Goal: Book appointment/travel/reservation

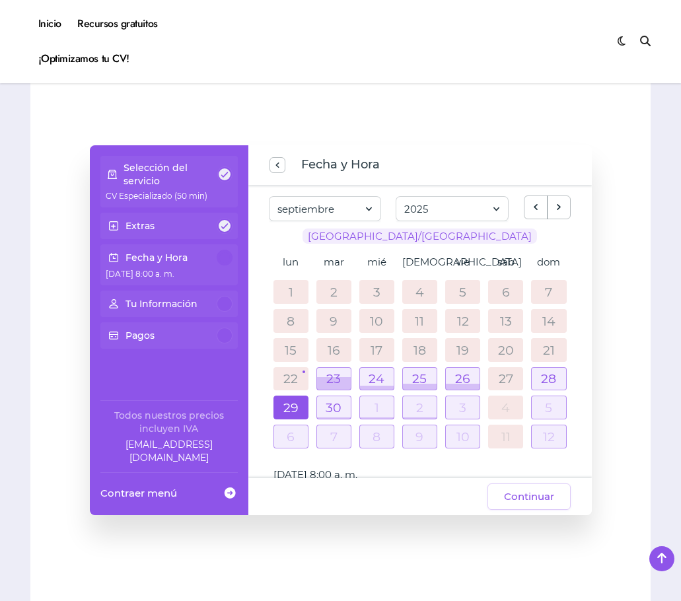
scroll to position [859, 0]
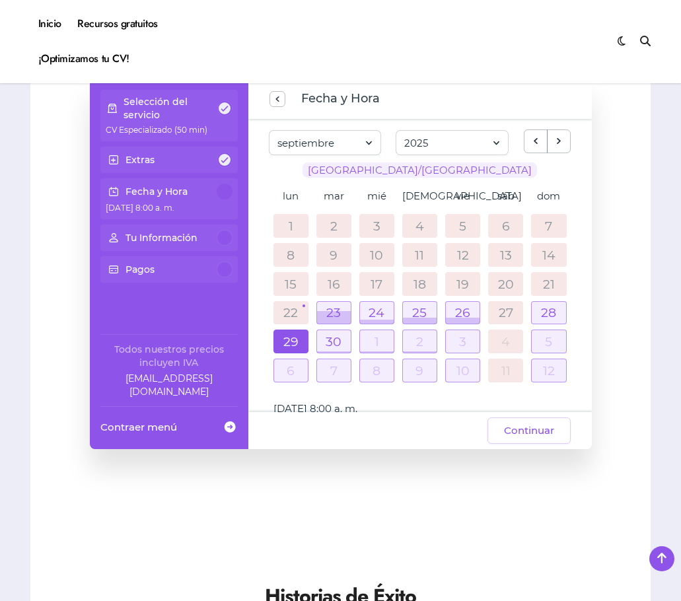
click at [519, 244] on div "13" at bounding box center [505, 255] width 35 height 24
click at [548, 369] on div at bounding box center [549, 370] width 34 height 22
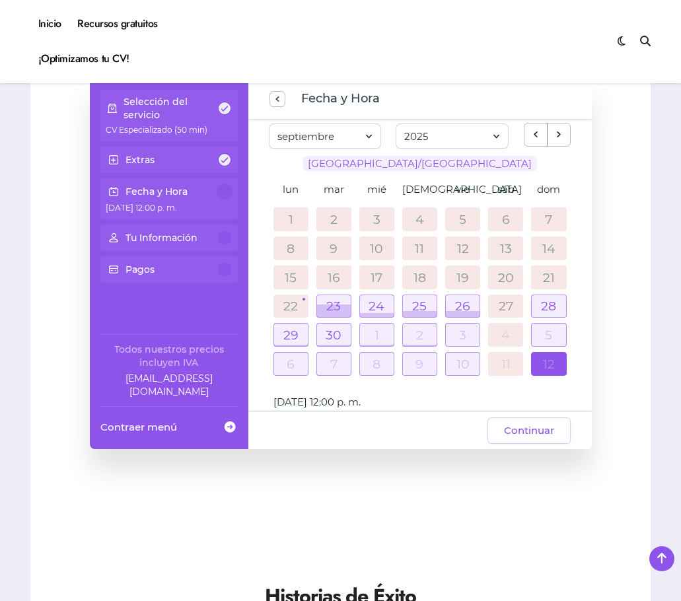
scroll to position [0, 0]
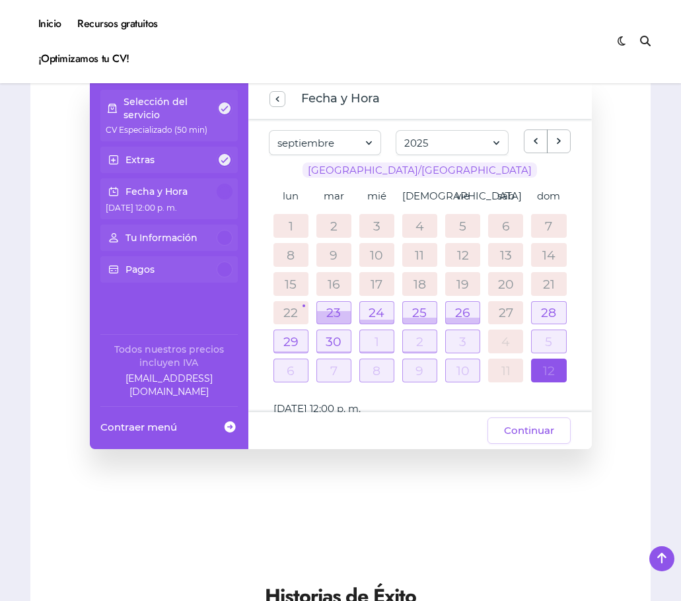
click at [332, 285] on link "16" at bounding box center [334, 283] width 13 height 13
click at [273, 95] on span "previous step" at bounding box center [277, 99] width 11 height 18
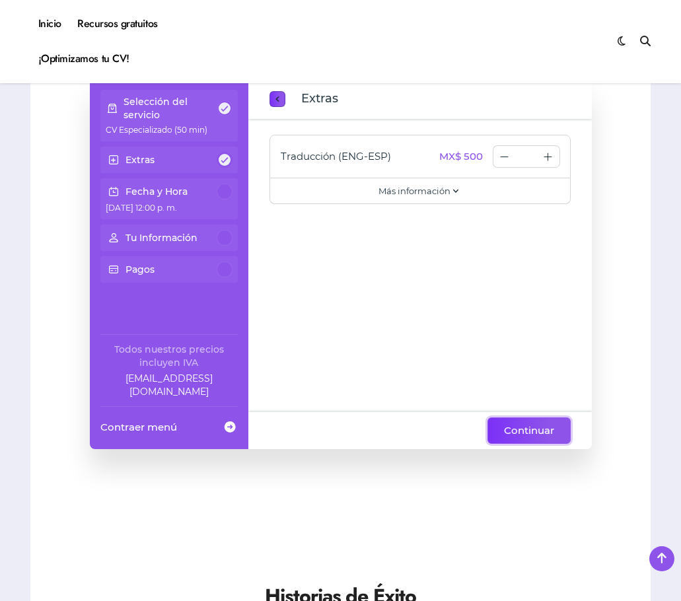
click at [534, 433] on span "Continuar" at bounding box center [529, 431] width 50 height 16
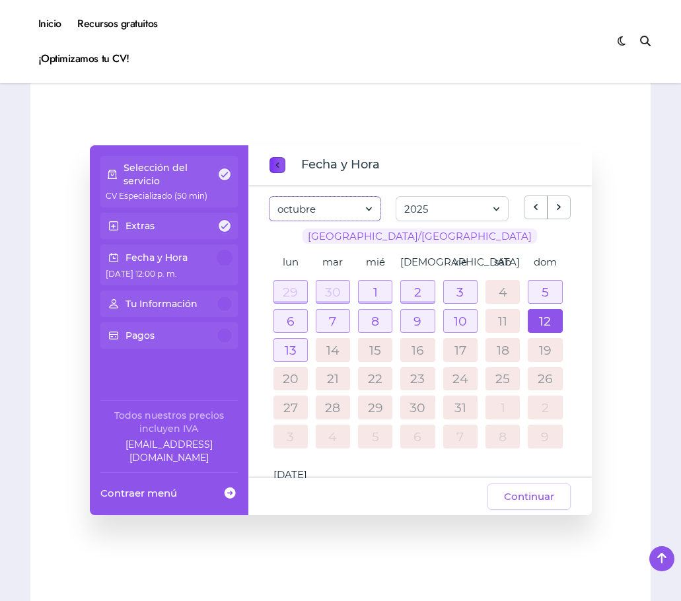
click at [365, 205] on span at bounding box center [369, 209] width 12 height 18
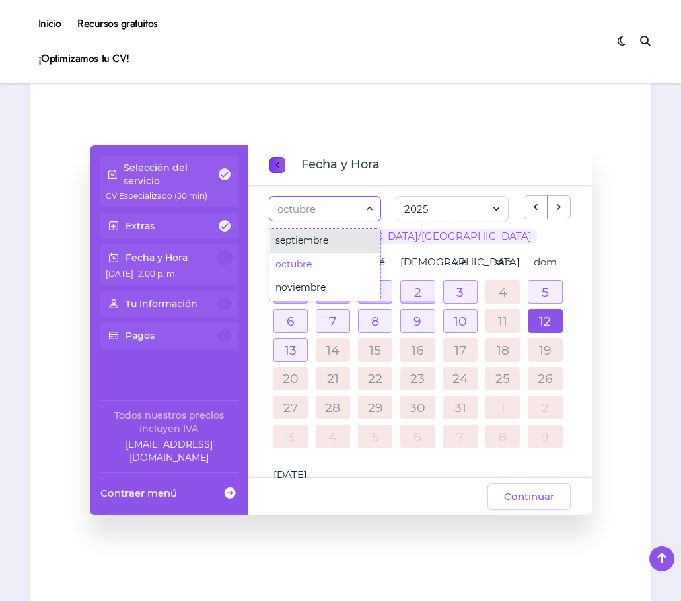
click at [330, 242] on li "septiembre" at bounding box center [325, 241] width 110 height 24
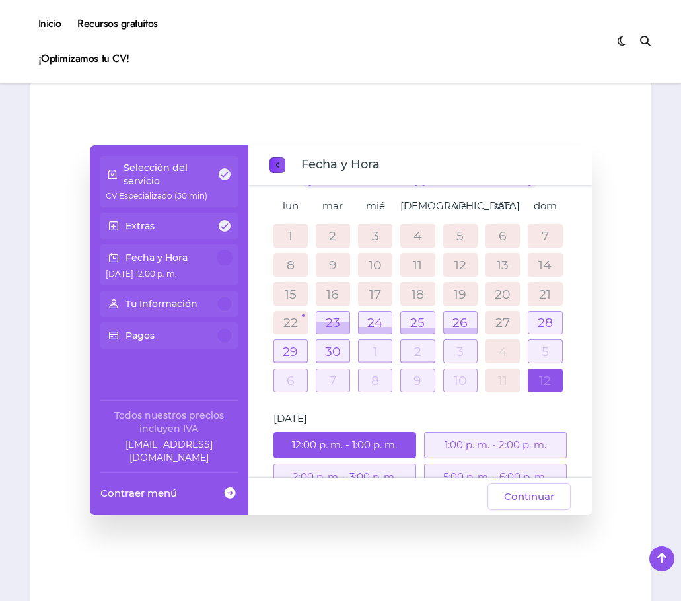
scroll to position [61, 0]
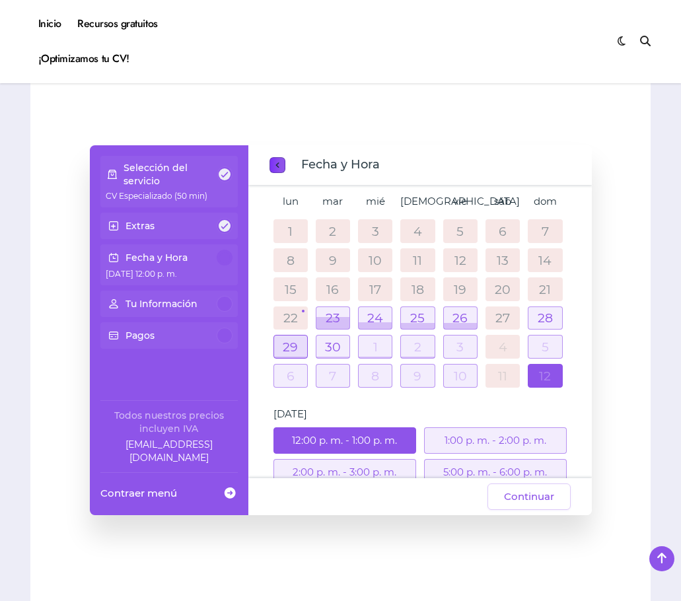
click at [291, 346] on div at bounding box center [290, 347] width 33 height 22
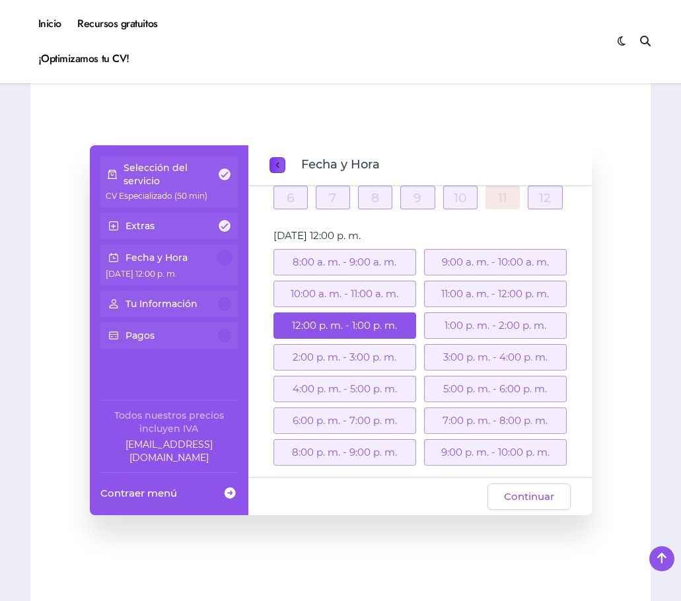
scroll to position [242, 0]
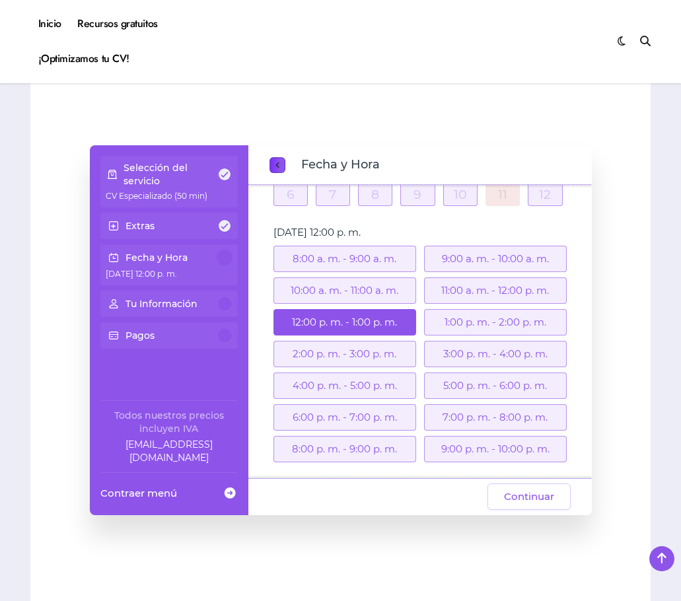
click at [481, 415] on div "7:00 p. m. - 8:00 p. m." at bounding box center [495, 417] width 143 height 26
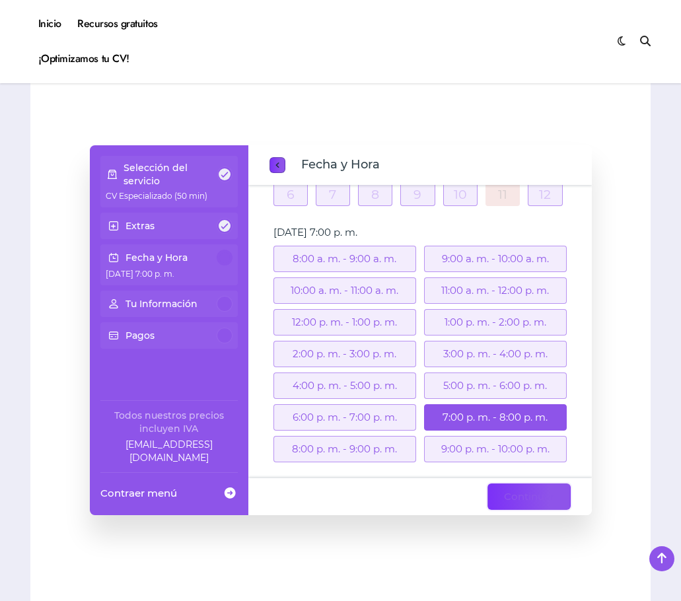
click at [551, 509] on button "Continuar" at bounding box center [528, 496] width 83 height 26
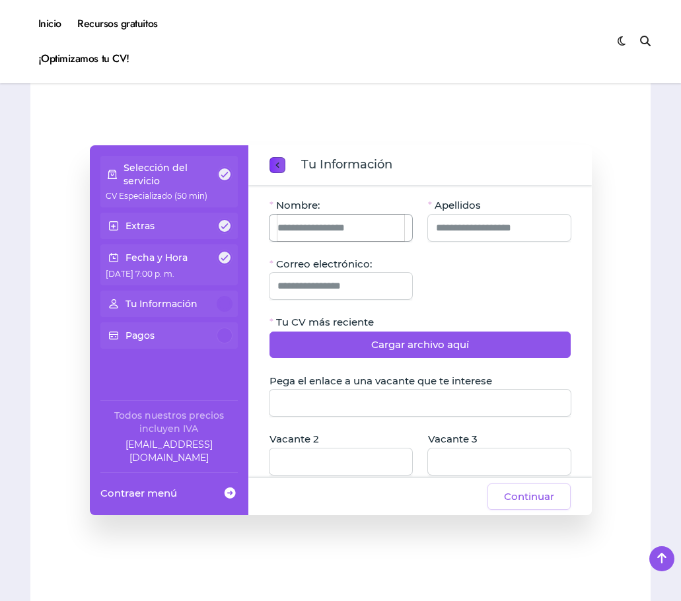
click at [348, 234] on input "Nombre:" at bounding box center [340, 228] width 127 height 26
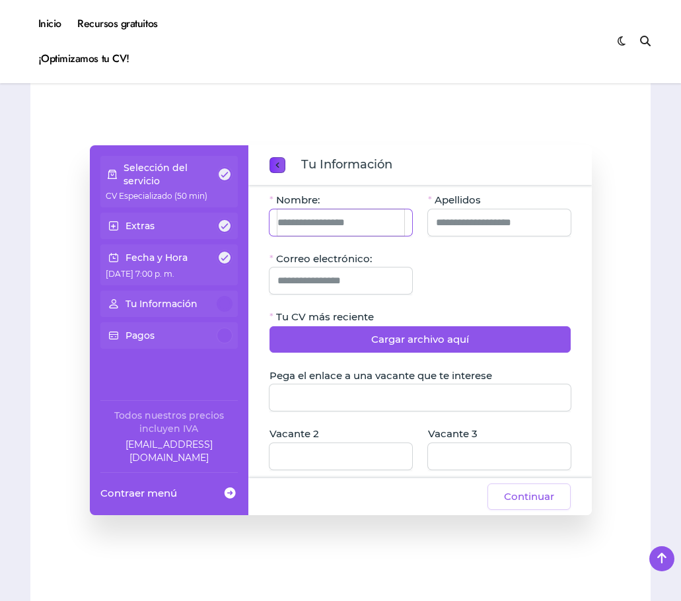
scroll to position [0, 0]
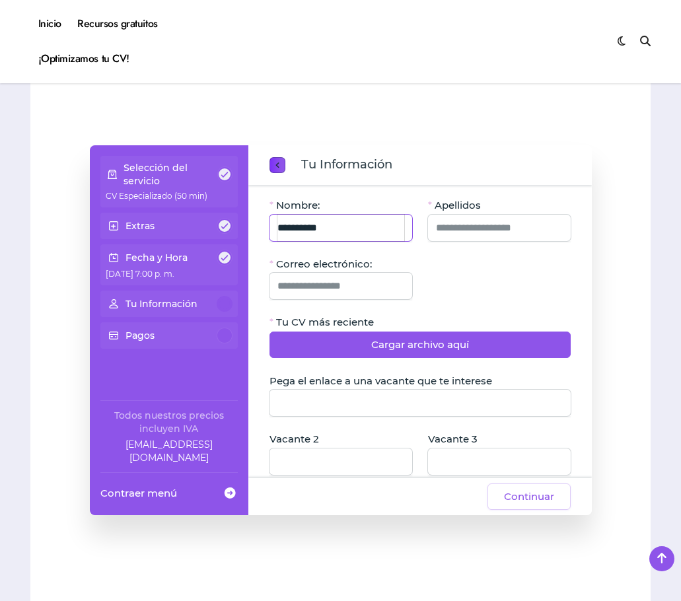
type input "*********"
type input "**********"
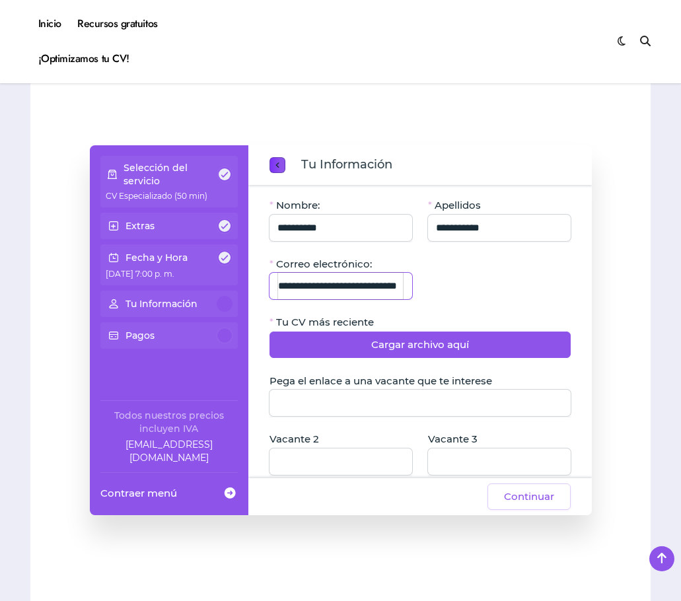
type input "**********"
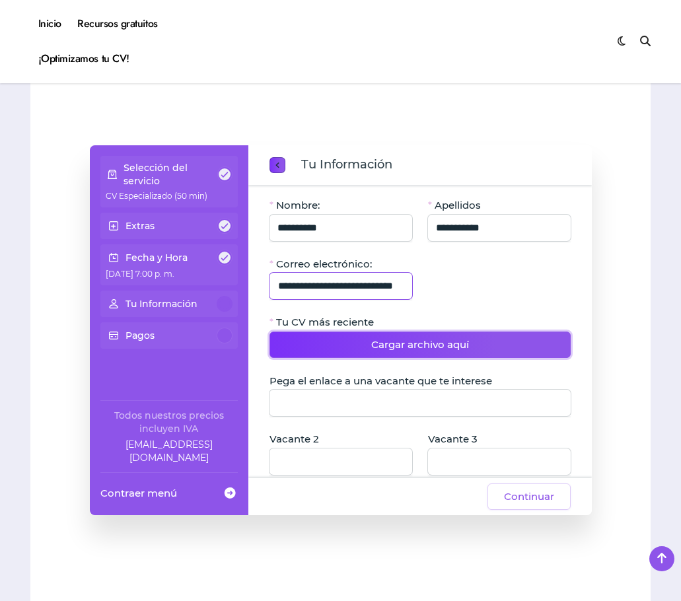
click at [398, 340] on span "Cargar archivo aquí" at bounding box center [420, 345] width 98 height 16
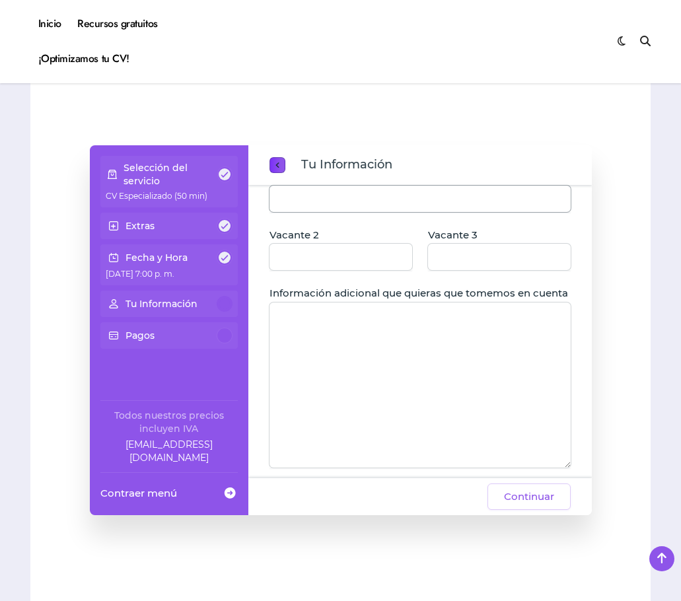
scroll to position [258, 0]
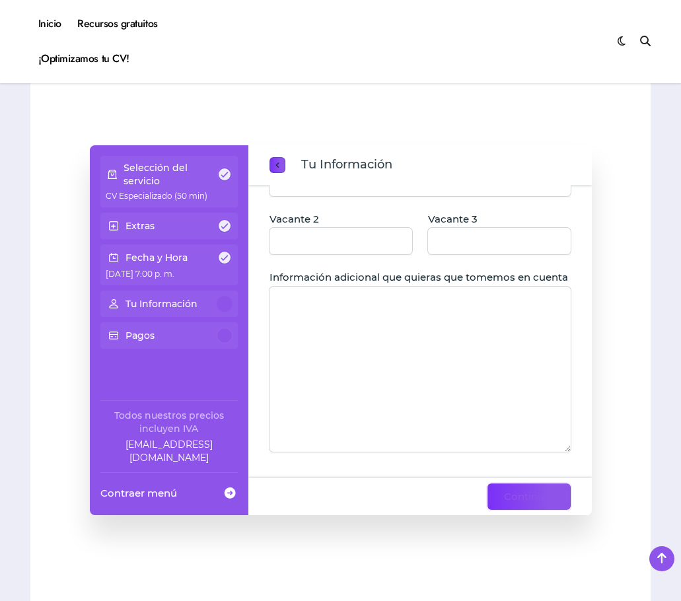
click at [536, 497] on span "Continuar" at bounding box center [529, 497] width 50 height 16
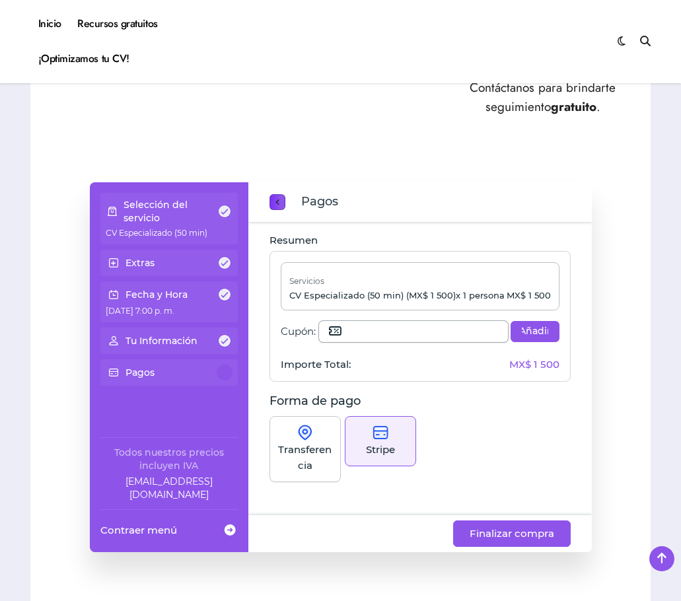
scroll to position [793, 0]
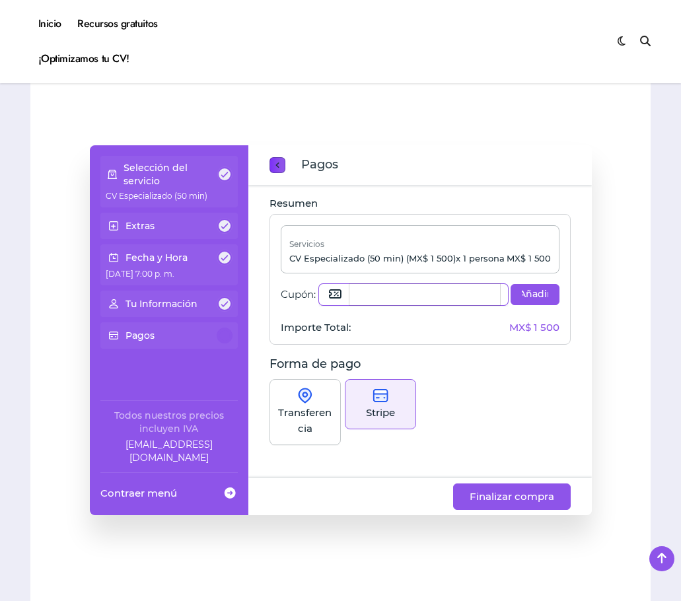
click at [378, 294] on input "Cupón:" at bounding box center [424, 294] width 151 height 21
type input "**********"
click at [536, 289] on span "Añadir" at bounding box center [535, 294] width 26 height 13
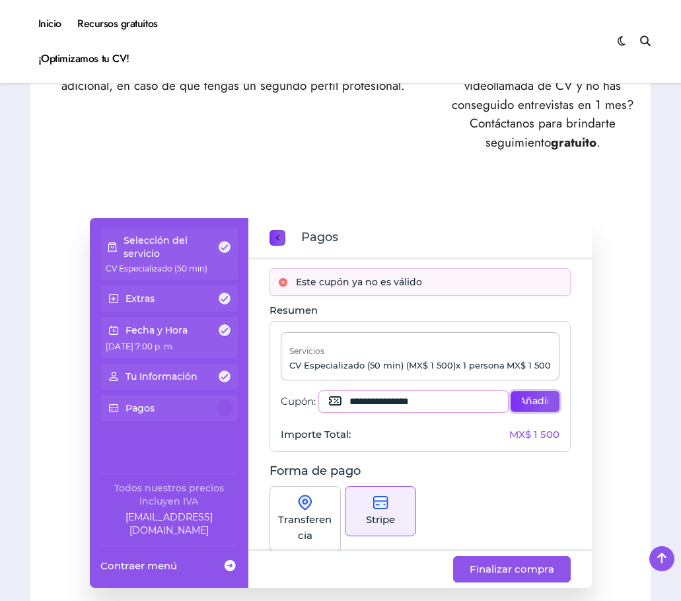
scroll to position [727, 0]
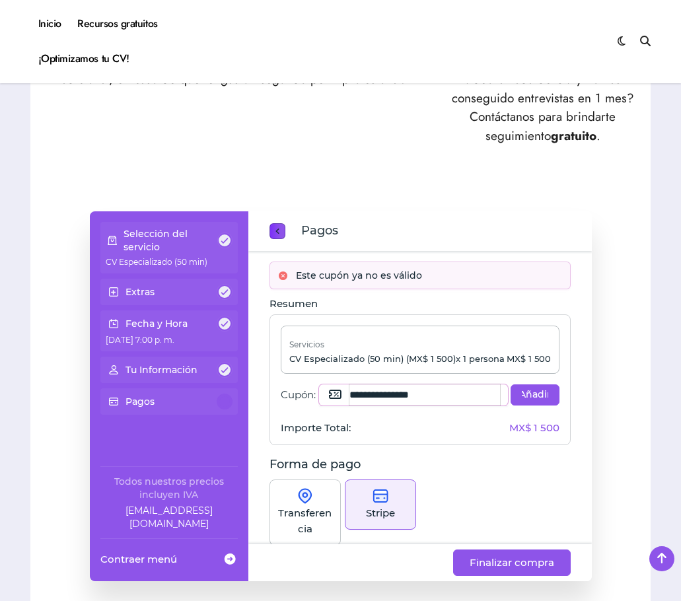
click at [461, 396] on input "**********" at bounding box center [424, 394] width 151 height 21
click at [532, 393] on span "Añadir" at bounding box center [535, 394] width 26 height 13
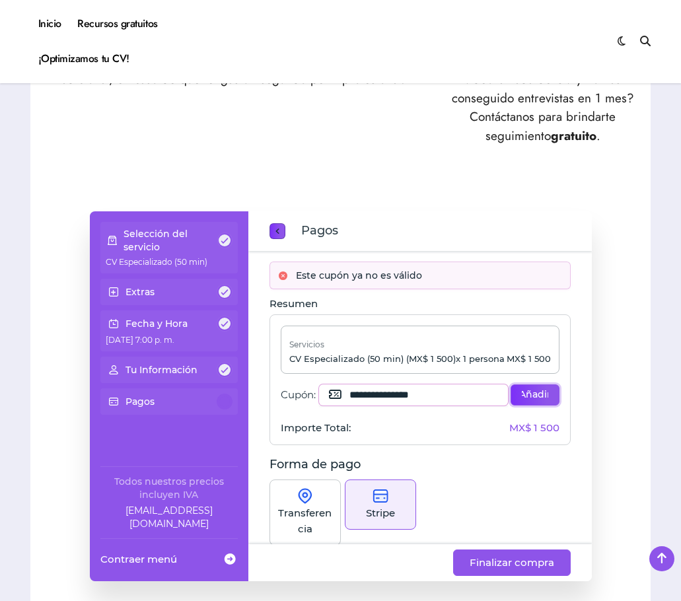
click at [532, 393] on span "Añadir" at bounding box center [535, 394] width 26 height 13
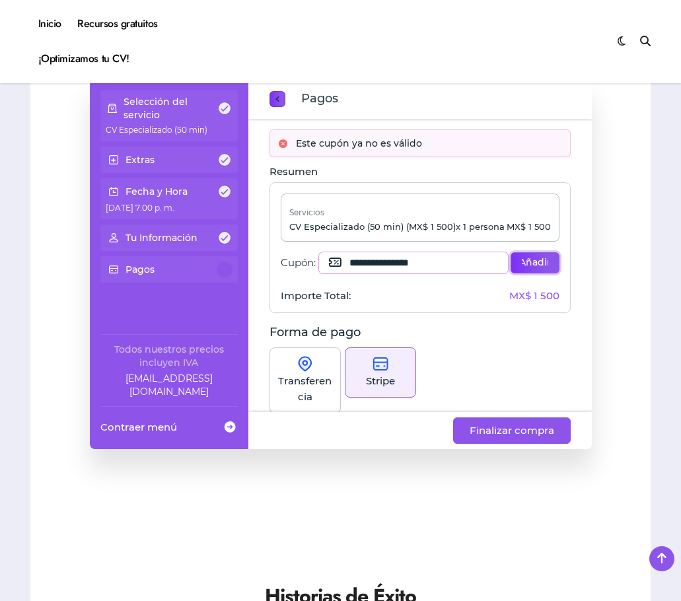
scroll to position [660, 0]
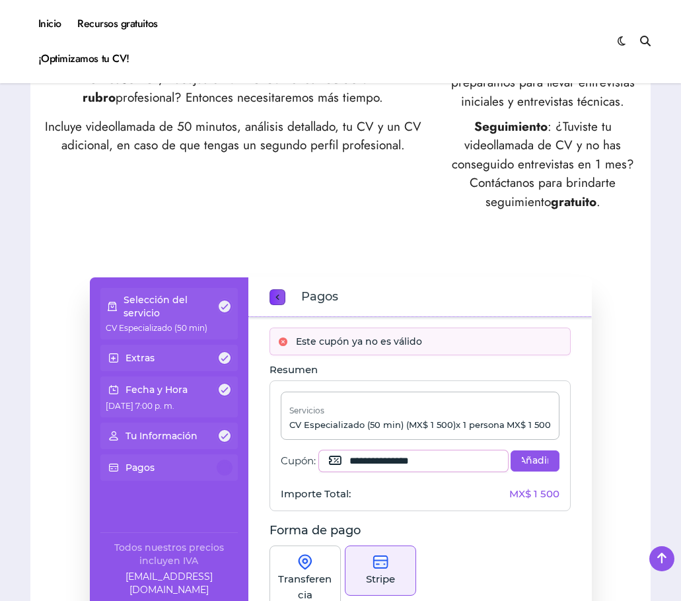
click at [421, 430] on p "CV Especializado (50 min) (MX$ 1 500) x 1 persona" at bounding box center [396, 425] width 215 height 12
click at [161, 306] on p "Selección del servicio" at bounding box center [171, 306] width 94 height 26
click at [221, 307] on span at bounding box center [225, 307] width 12 height 12
click at [275, 301] on span "previous step" at bounding box center [277, 298] width 11 height 18
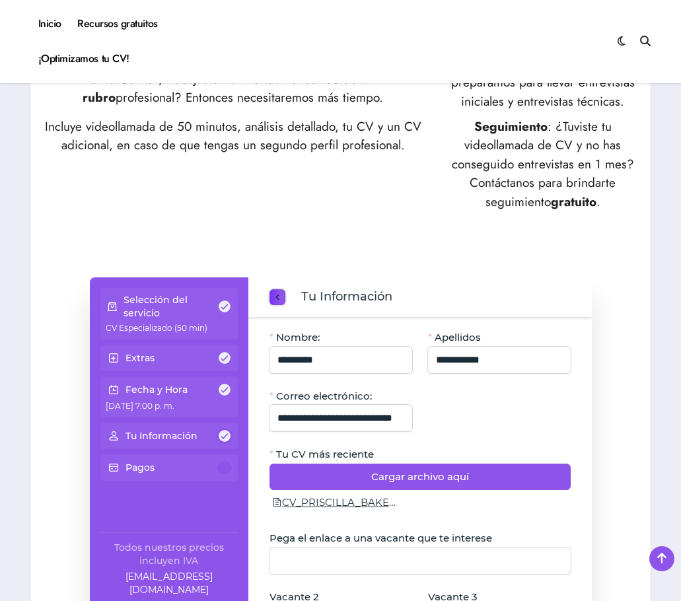
click at [275, 301] on span "previous step" at bounding box center [277, 298] width 11 height 18
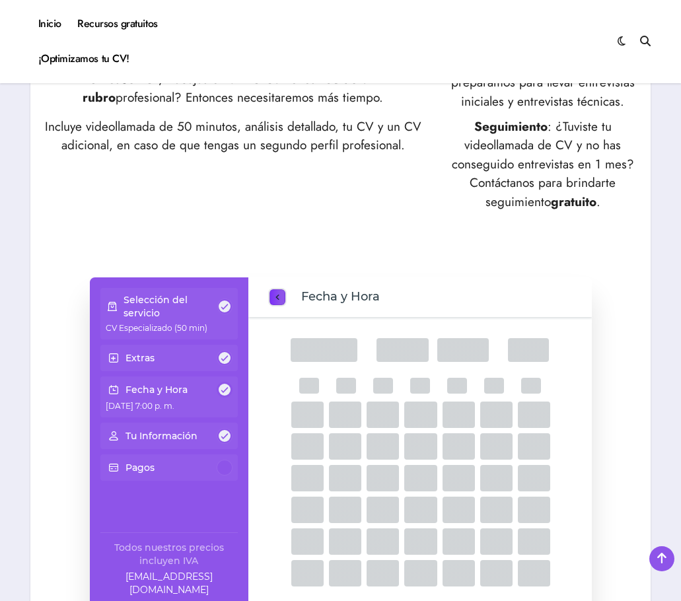
click at [275, 301] on span "previous step" at bounding box center [277, 298] width 11 height 18
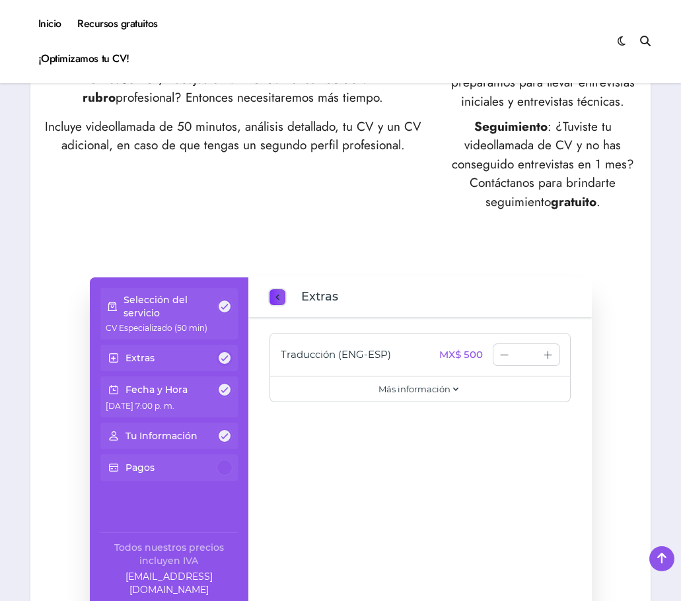
click at [275, 301] on span "previous step" at bounding box center [277, 298] width 11 height 18
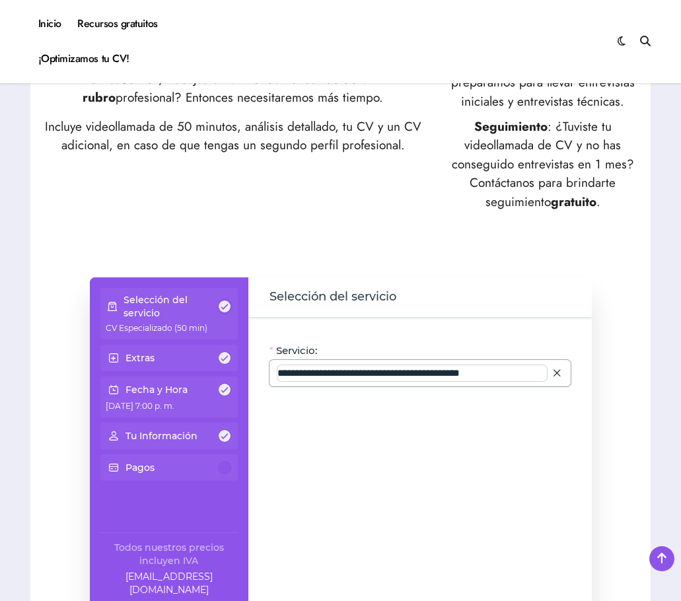
click at [378, 375] on input "**********" at bounding box center [411, 373] width 269 height 16
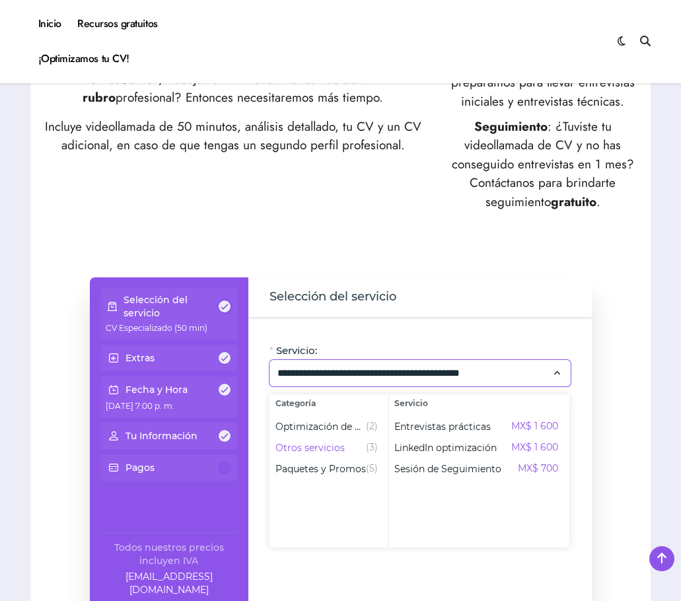
click at [642, 341] on div "¿Subes Currículum a todas las bolsas de trabajo y no recibes entrevistas? ¿No s…" at bounding box center [340, 570] width 621 height 2233
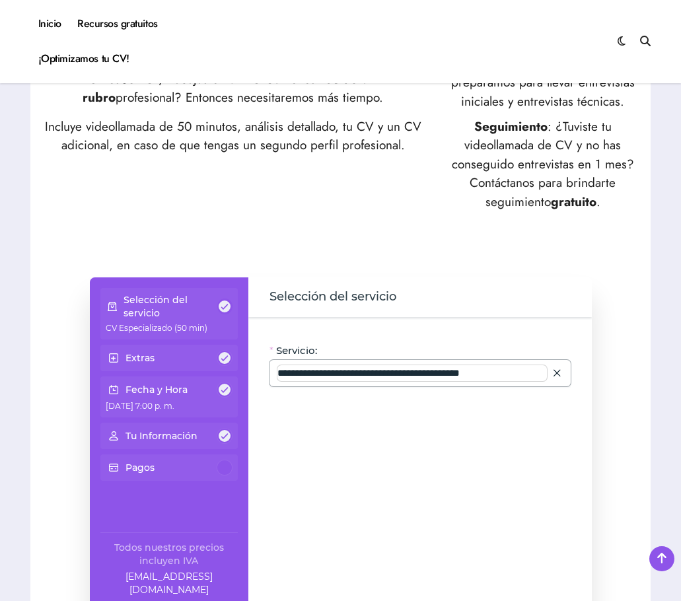
click at [501, 368] on input "**********" at bounding box center [411, 373] width 269 height 16
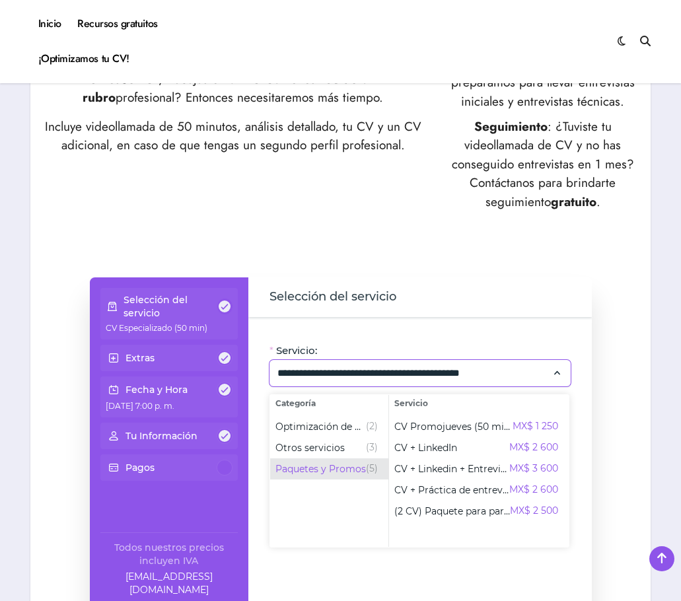
click at [347, 466] on span "Paquetes y Promos" at bounding box center [320, 468] width 90 height 13
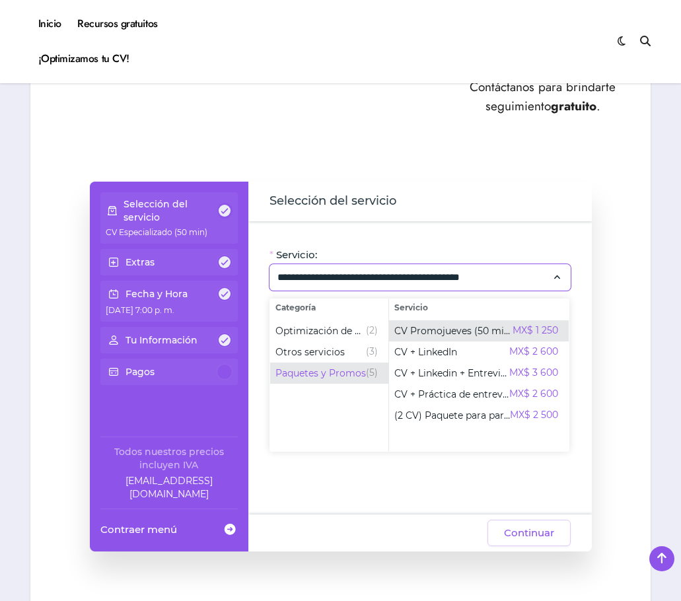
scroll to position [793, 0]
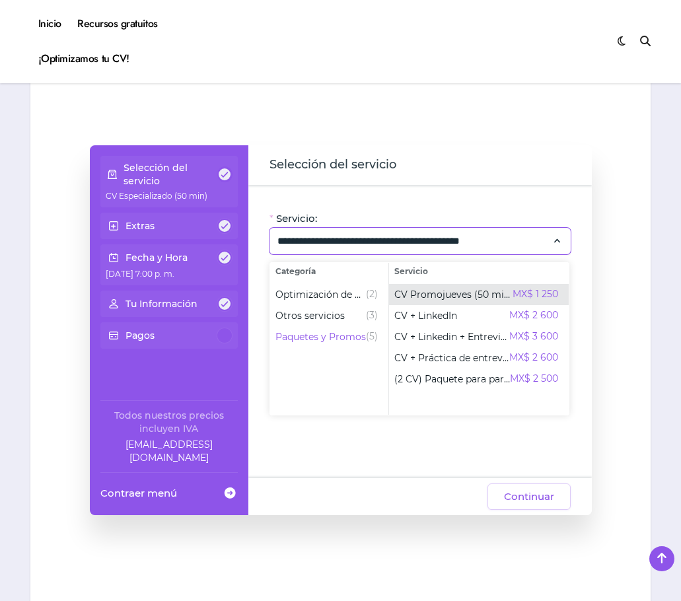
click at [479, 293] on span "CV Promojueves (50 min)" at bounding box center [453, 294] width 118 height 13
type input "**********"
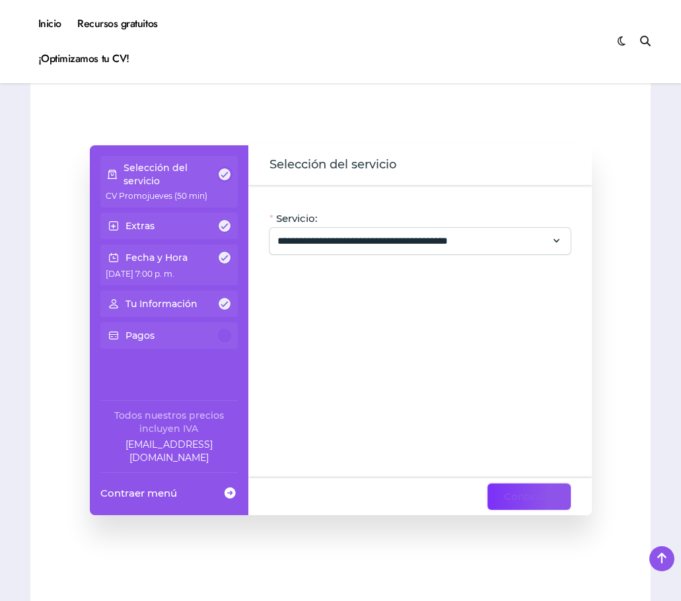
click at [514, 499] on span "Continuar" at bounding box center [529, 497] width 50 height 16
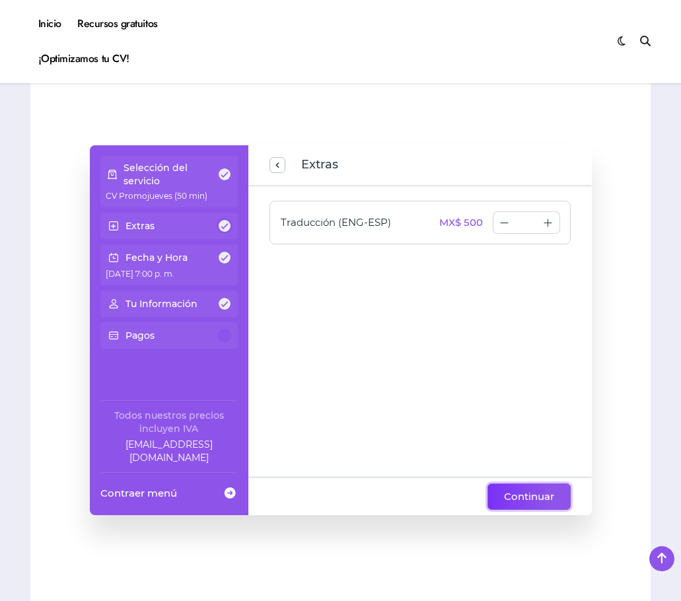
click at [514, 499] on span "Continuar" at bounding box center [529, 497] width 50 height 16
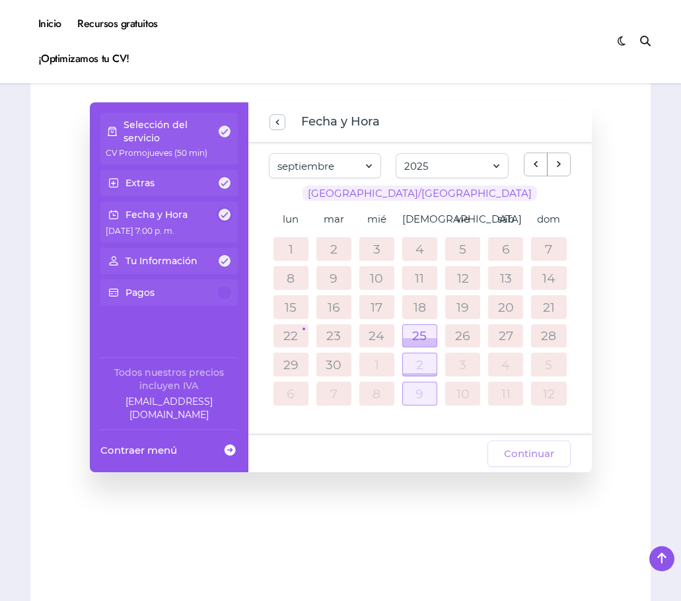
scroll to position [859, 0]
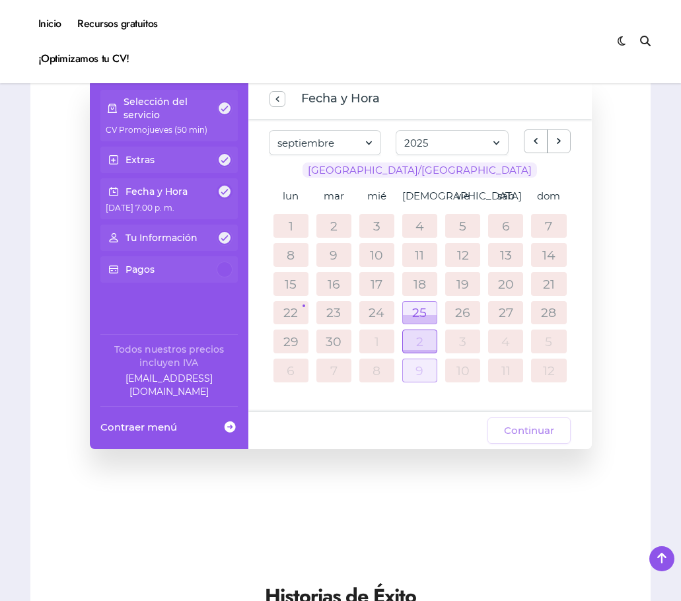
click at [415, 341] on div at bounding box center [420, 341] width 34 height 22
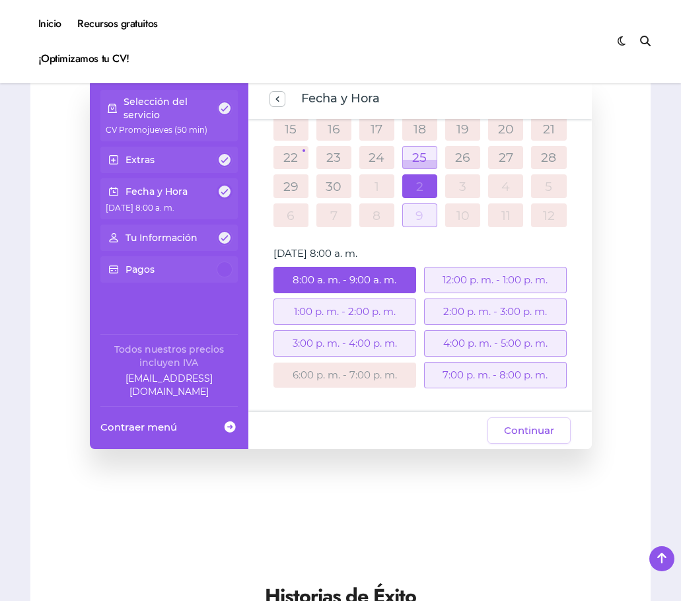
scroll to position [925, 0]
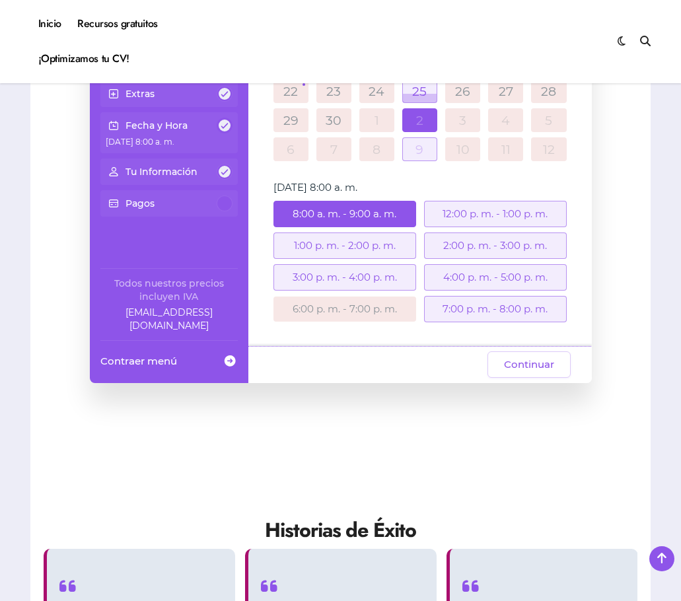
click at [475, 306] on div "7:00 p. m. - 8:00 p. m." at bounding box center [495, 309] width 143 height 26
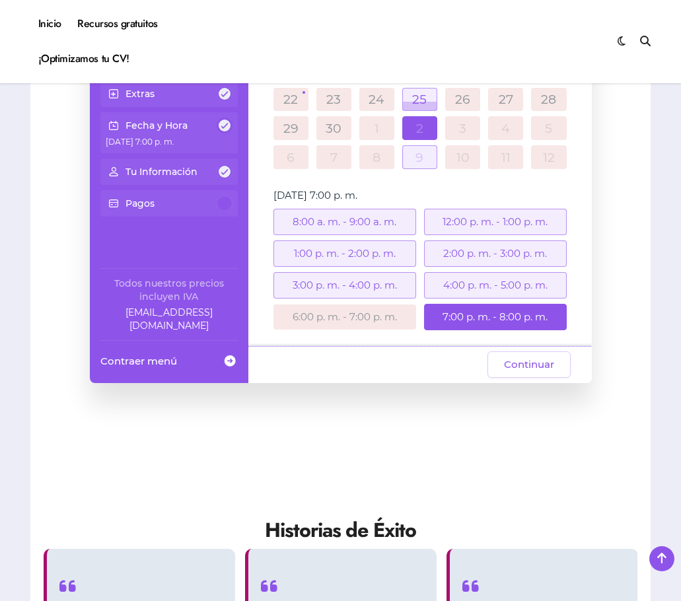
scroll to position [147, 0]
click at [536, 368] on span "Continuar" at bounding box center [529, 365] width 50 height 16
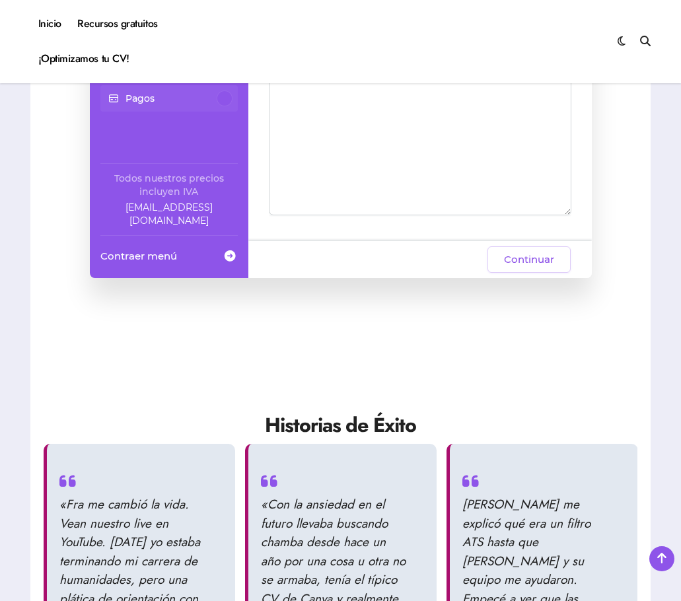
scroll to position [1057, 0]
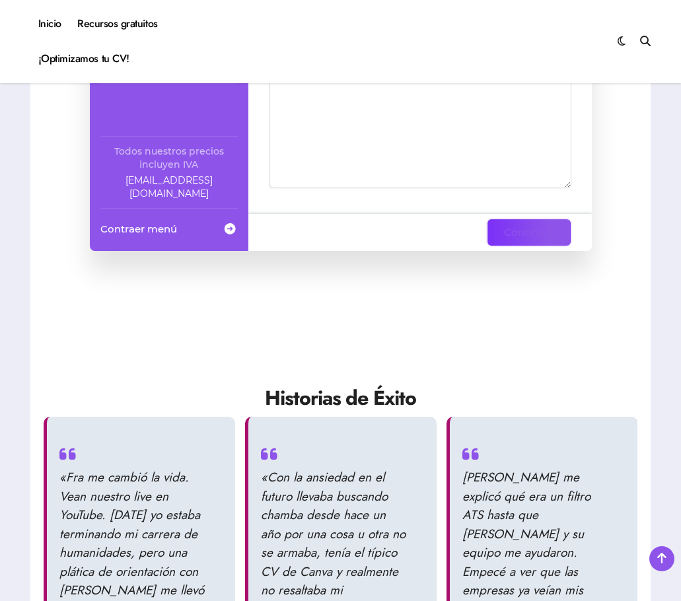
click at [514, 231] on span "Continuar" at bounding box center [529, 233] width 50 height 16
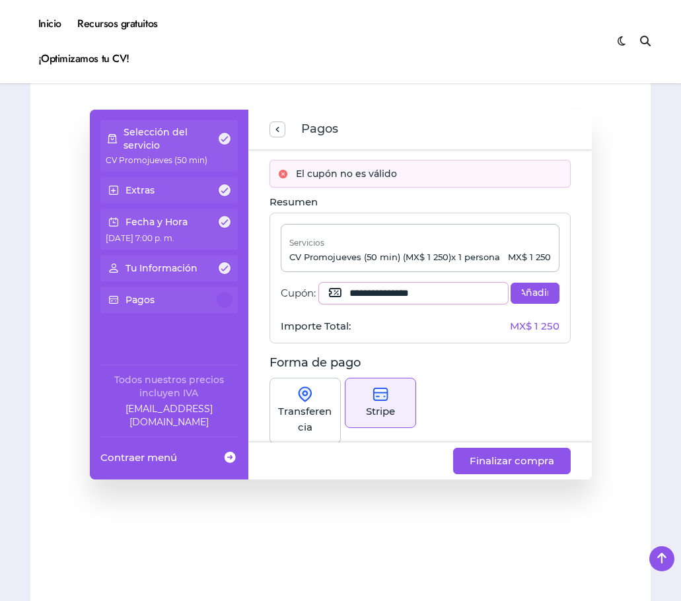
scroll to position [793, 0]
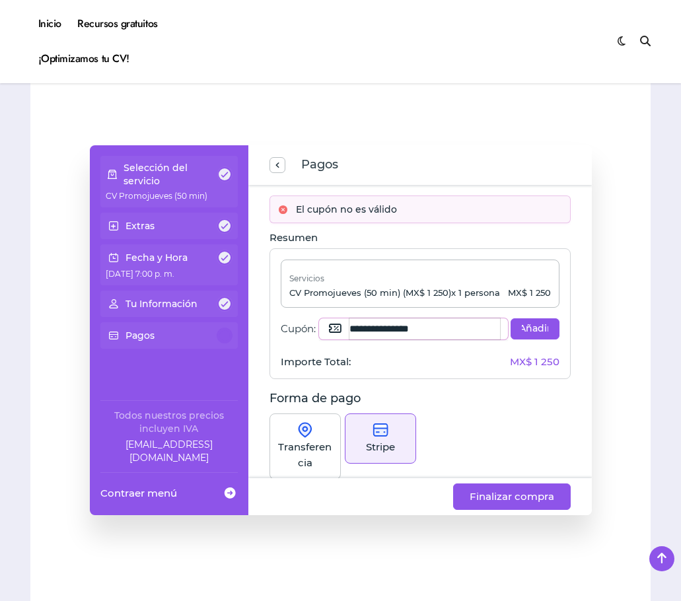
drag, startPoint x: 470, startPoint y: 331, endPoint x: 275, endPoint y: 334, distance: 195.5
click at [275, 334] on div "**********" at bounding box center [419, 313] width 301 height 131
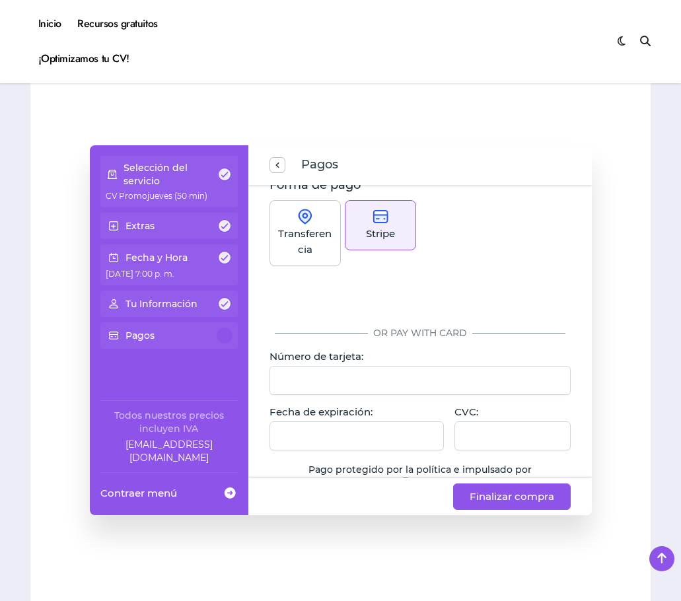
scroll to position [198, 0]
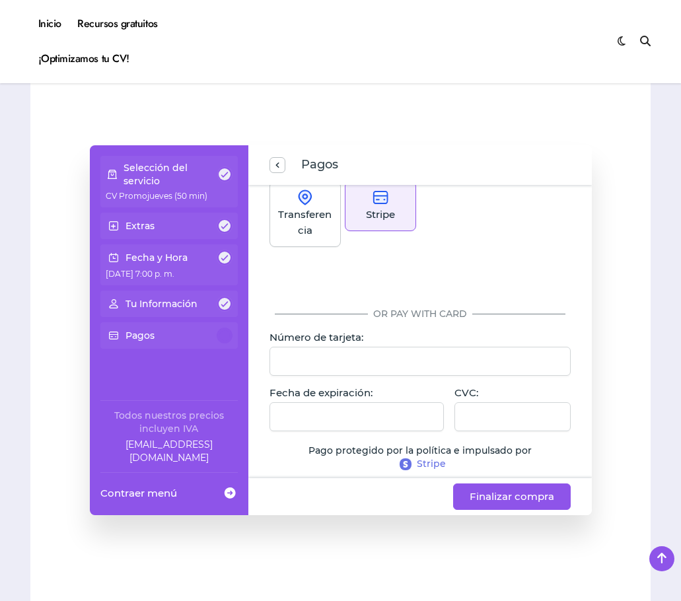
click at [273, 523] on div "¿Subes Currículum a todas las bolsas de trabajo y no recibes entrevistas? ¿No s…" at bounding box center [340, 438] width 621 height 2233
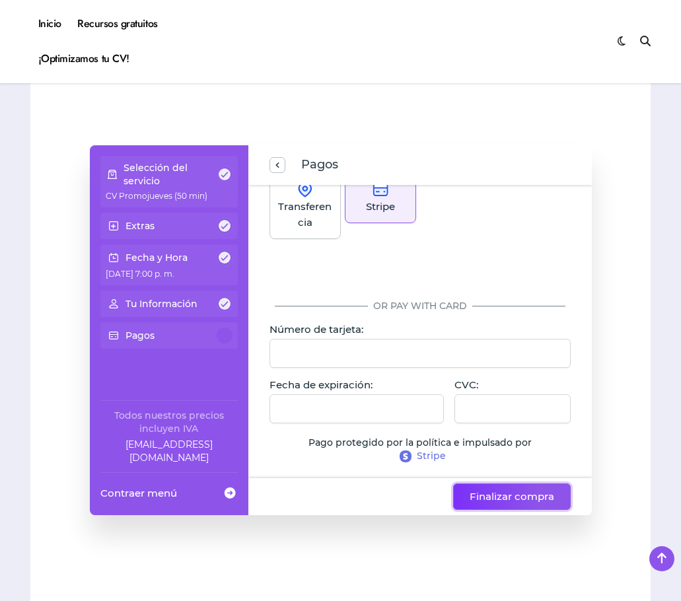
scroll to position [208, 0]
click at [511, 493] on span "Finalizar compra" at bounding box center [512, 497] width 85 height 16
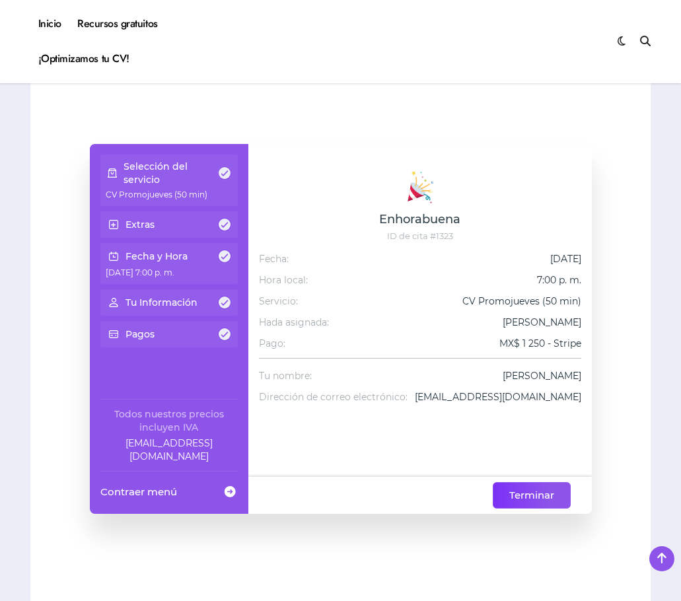
scroll to position [793, 0]
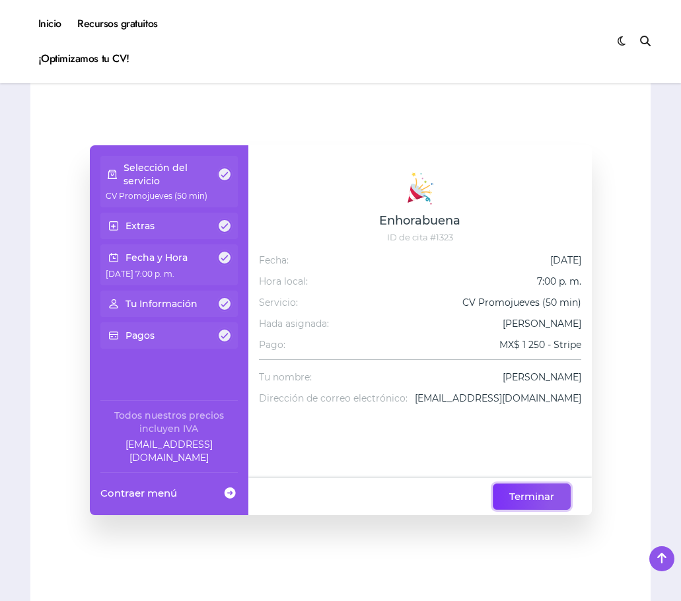
click at [539, 504] on span "Terminar" at bounding box center [531, 497] width 45 height 16
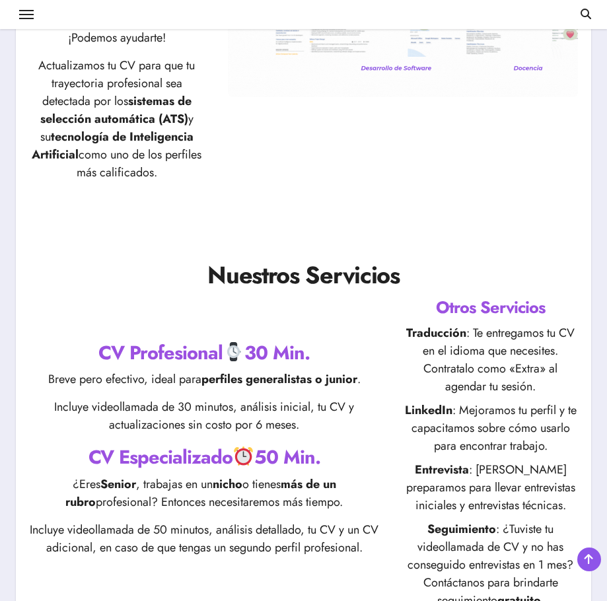
scroll to position [198, 0]
